Goal: Task Accomplishment & Management: Manage account settings

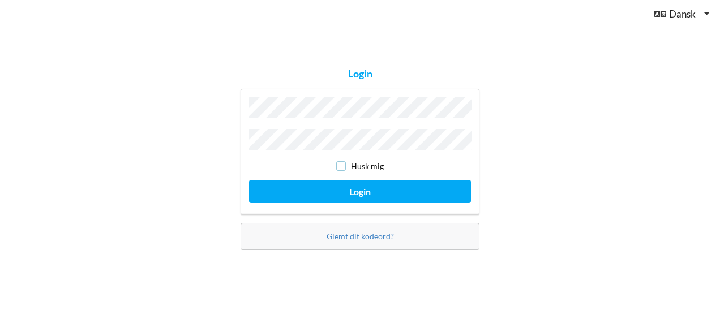
click at [342, 164] on input "checkbox" at bounding box center [341, 166] width 10 height 10
checkbox input "true"
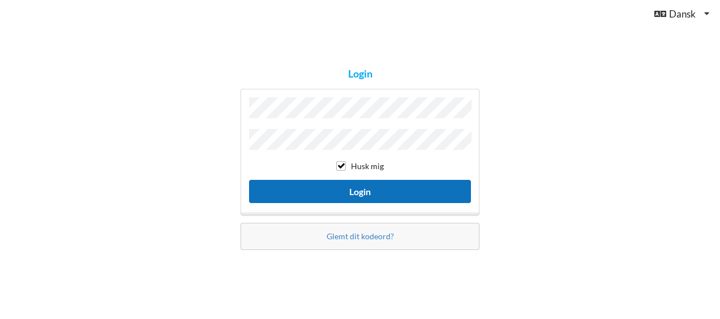
click at [344, 185] on button "Login" at bounding box center [360, 191] width 222 height 23
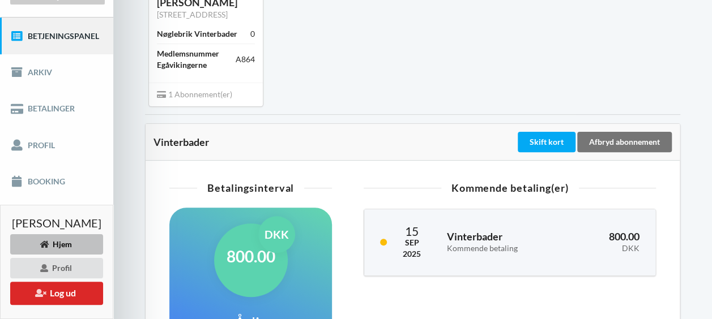
scroll to position [87, 0]
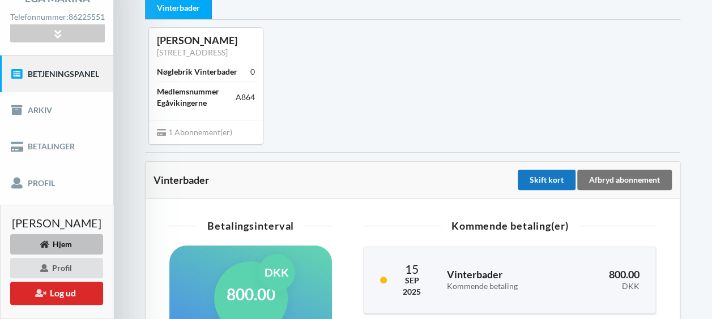
click at [545, 174] on div "Skift kort" at bounding box center [546, 180] width 58 height 20
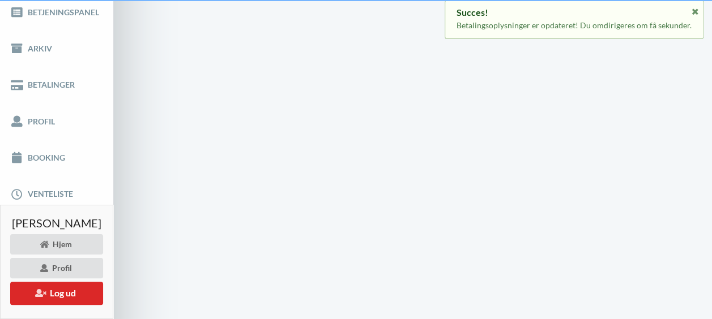
scroll to position [49, 0]
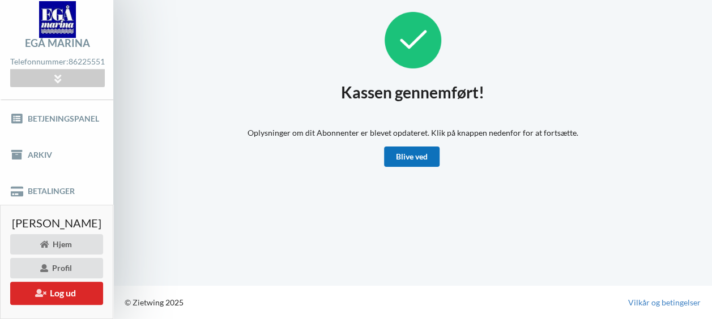
click at [426, 147] on link "Blive ved" at bounding box center [411, 157] width 55 height 20
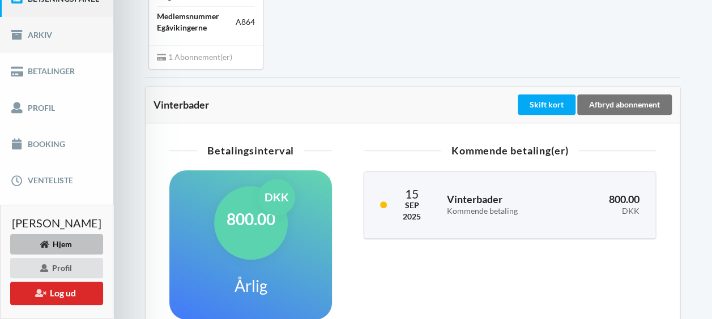
scroll to position [226, 0]
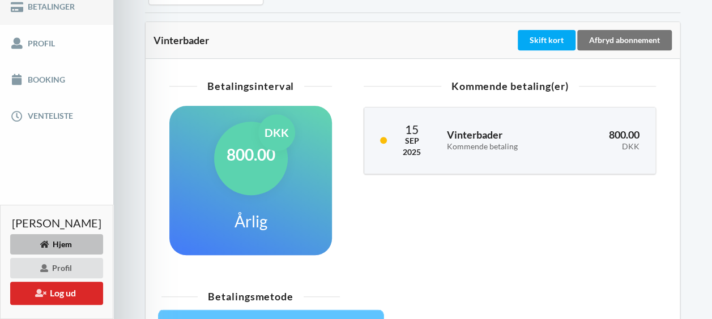
click at [74, 18] on link "Betalinger" at bounding box center [56, 7] width 113 height 36
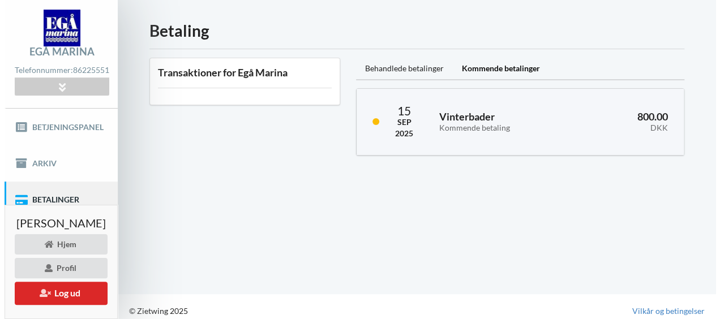
scroll to position [49, 0]
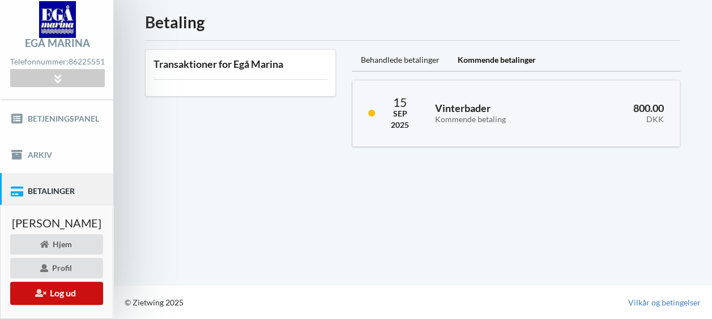
click at [68, 289] on button "Log ud" at bounding box center [56, 293] width 93 height 23
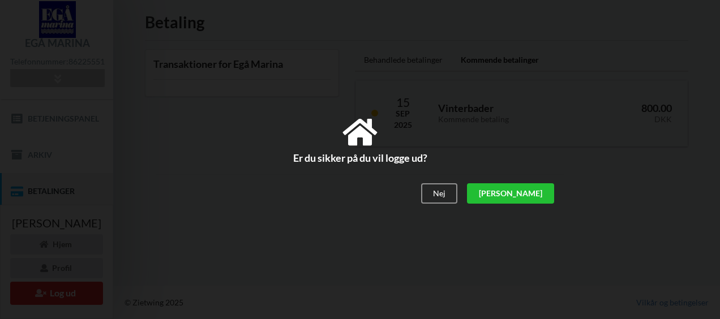
click at [536, 195] on div "[PERSON_NAME]" at bounding box center [510, 194] width 87 height 20
